Goal: Information Seeking & Learning: Compare options

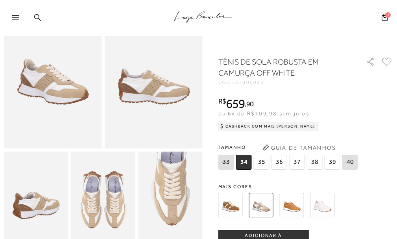
click at [108, 188] on img at bounding box center [103, 199] width 64 height 96
click at [14, 201] on img at bounding box center [36, 199] width 64 height 96
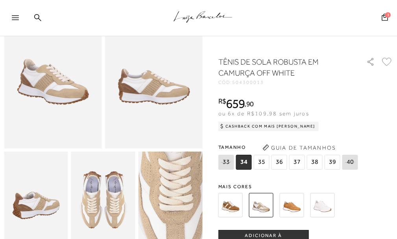
click at [169, 189] on img at bounding box center [171, 213] width 128 height 192
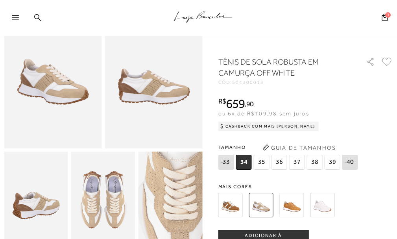
scroll to position [131, 0]
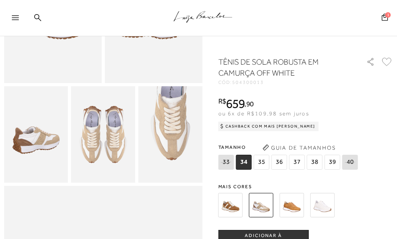
click at [277, 211] on div at bounding box center [296, 204] width 161 height 29
click at [282, 211] on img at bounding box center [291, 205] width 24 height 24
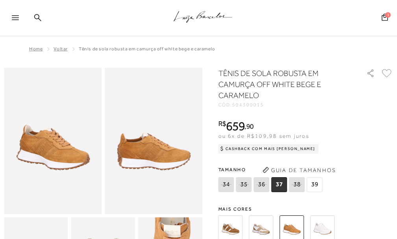
click at [326, 221] on img at bounding box center [322, 227] width 24 height 24
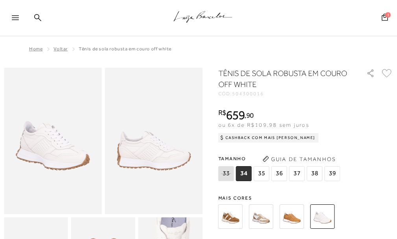
click at [263, 219] on img at bounding box center [261, 216] width 24 height 24
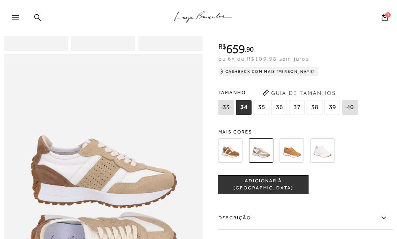
scroll to position [262, 0]
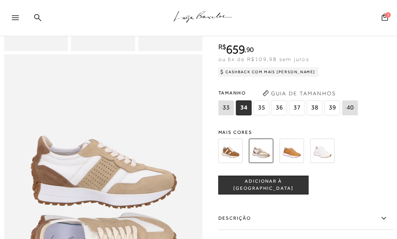
click at [66, 178] on img at bounding box center [103, 203] width 198 height 298
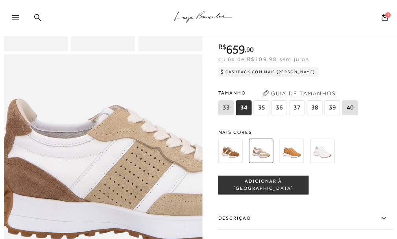
click at [66, 178] on img at bounding box center [138, 233] width 397 height 595
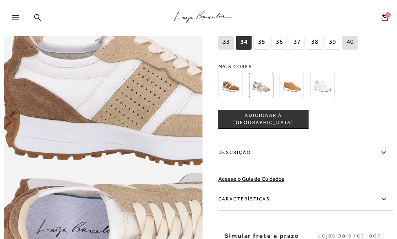
scroll to position [393, 0]
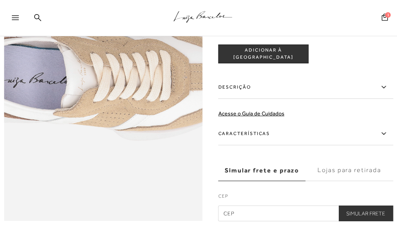
click at [103, 145] on img at bounding box center [102, 5] width 397 height 595
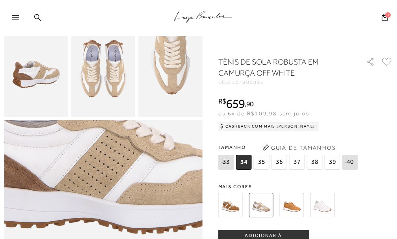
scroll to position [131, 0]
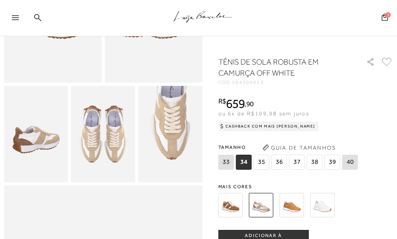
click at [97, 125] on img at bounding box center [103, 134] width 64 height 96
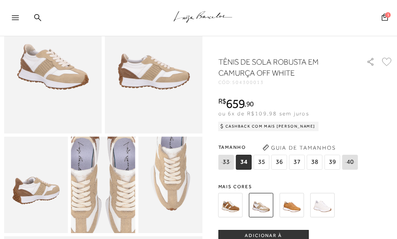
scroll to position [0, 0]
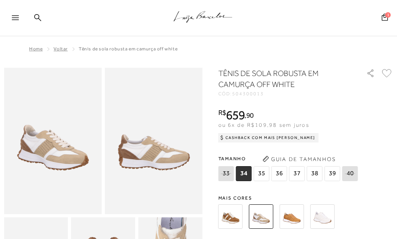
click at [133, 152] on img at bounding box center [153, 141] width 97 height 146
click at [88, 152] on img at bounding box center [52, 141] width 97 height 146
